Goal: Find specific page/section: Find specific page/section

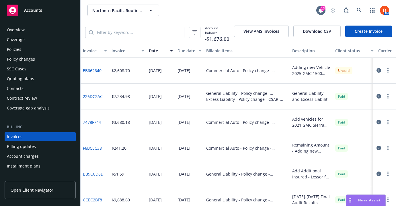
scroll to position [24, 0]
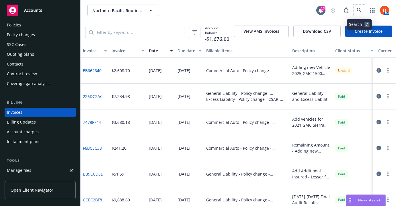
click at [364, 5] on span at bounding box center [358, 10] width 11 height 11
click at [362, 9] on link at bounding box center [358, 10] width 11 height 11
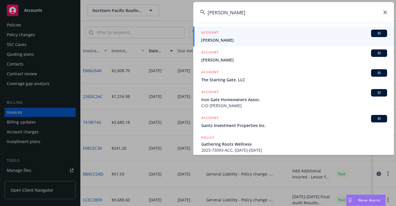
type input "gantz"
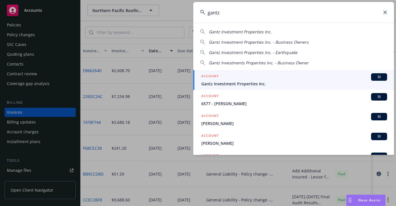
click at [254, 81] on span "Gantz Investment Properties Inc." at bounding box center [294, 84] width 186 height 6
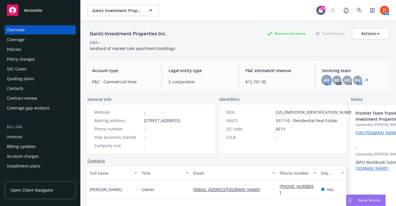
click at [324, 79] on span "AO" at bounding box center [327, 80] width 6 height 6
click at [339, 76] on div "NP" at bounding box center [336, 79] width 9 height 9
click at [343, 77] on div "NR" at bounding box center [347, 79] width 9 height 9
click at [357, 77] on span "RM" at bounding box center [357, 80] width 6 height 6
click at [366, 78] on link "+ 1" at bounding box center [366, 79] width 4 height 3
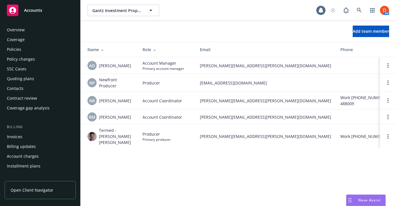
scroll to position [168, 0]
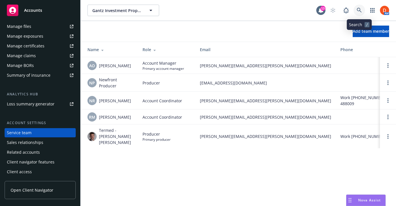
click at [359, 6] on link at bounding box center [358, 10] width 11 height 11
click at [357, 11] on icon at bounding box center [359, 10] width 5 height 5
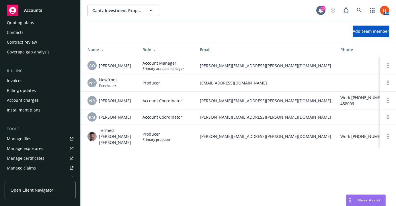
scroll to position [0, 0]
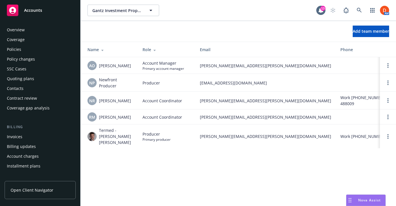
click at [36, 32] on div "Overview" at bounding box center [40, 29] width 67 height 9
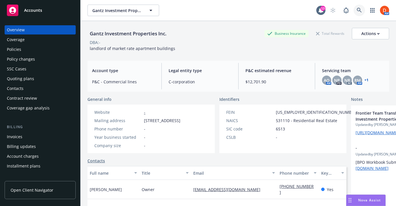
click at [361, 9] on icon at bounding box center [359, 10] width 5 height 5
click at [366, 81] on link "+ 1" at bounding box center [366, 79] width 4 height 3
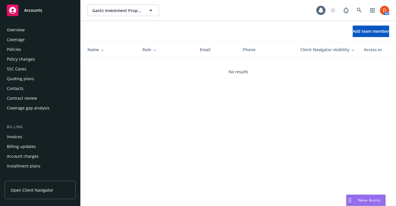
scroll to position [168, 0]
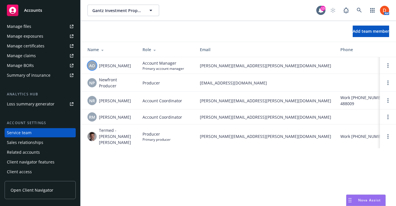
click at [91, 65] on span "AO" at bounding box center [92, 65] width 6 height 6
click at [366, 11] on div "AM" at bounding box center [358, 10] width 62 height 11
click at [361, 11] on icon at bounding box center [359, 10] width 5 height 5
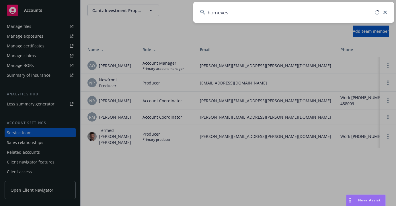
type input "homevest"
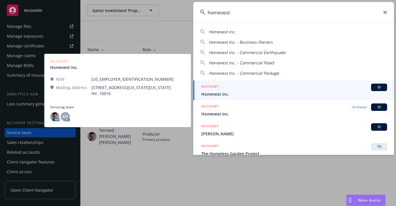
click at [309, 92] on span "Homevest Inc." at bounding box center [294, 94] width 186 height 6
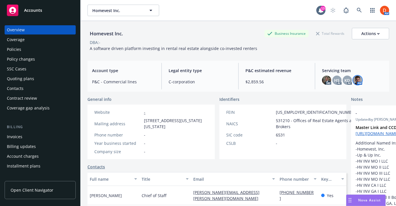
click at [358, 78] on img at bounding box center [357, 79] width 9 height 9
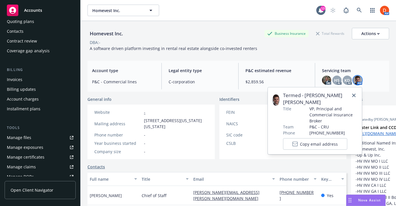
scroll to position [168, 0]
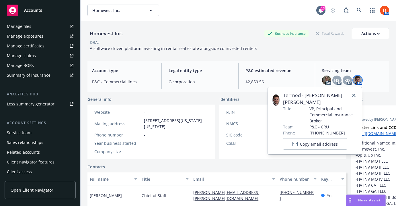
click at [34, 135] on div "Service team" at bounding box center [40, 132] width 67 height 9
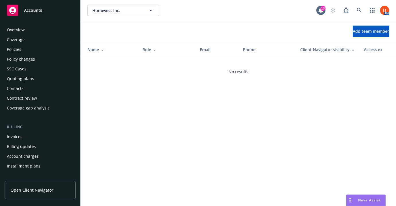
scroll to position [168, 0]
